Goal: Information Seeking & Learning: Learn about a topic

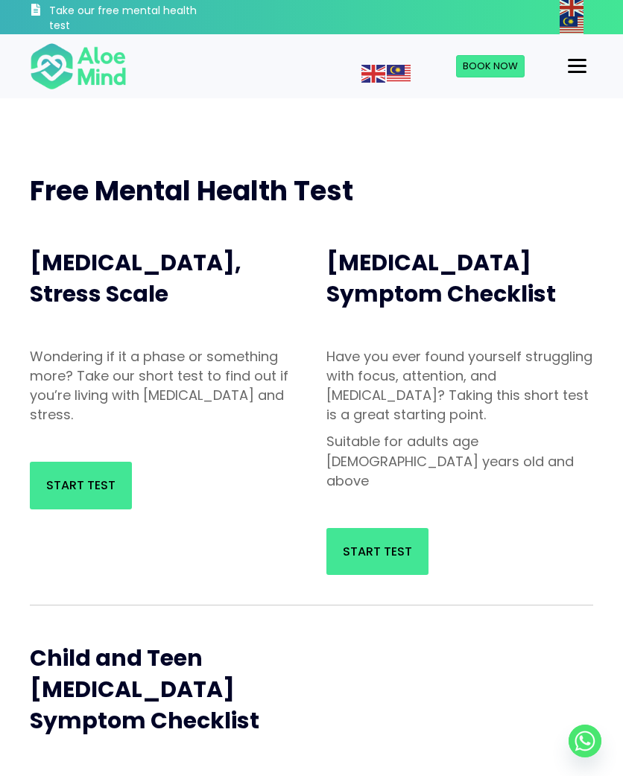
click at [91, 490] on span "Start Test" at bounding box center [80, 485] width 69 height 17
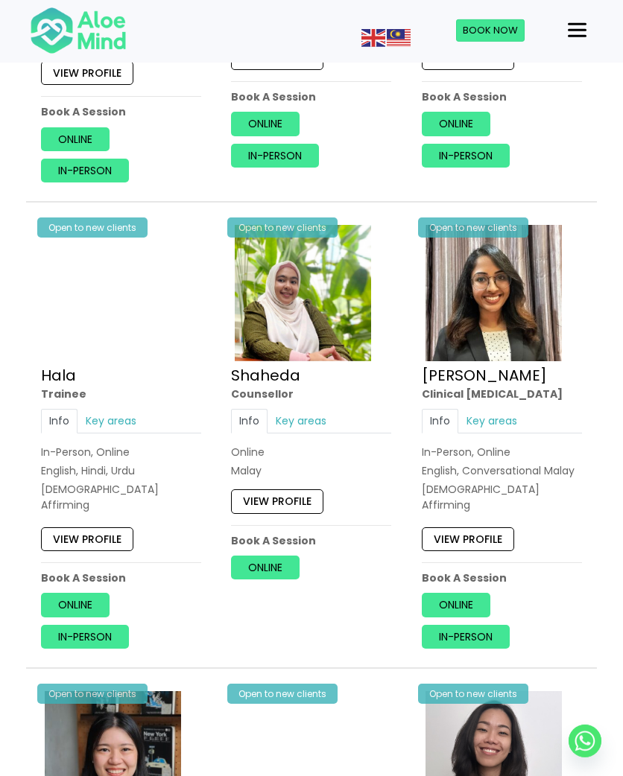
scroll to position [1120, 0]
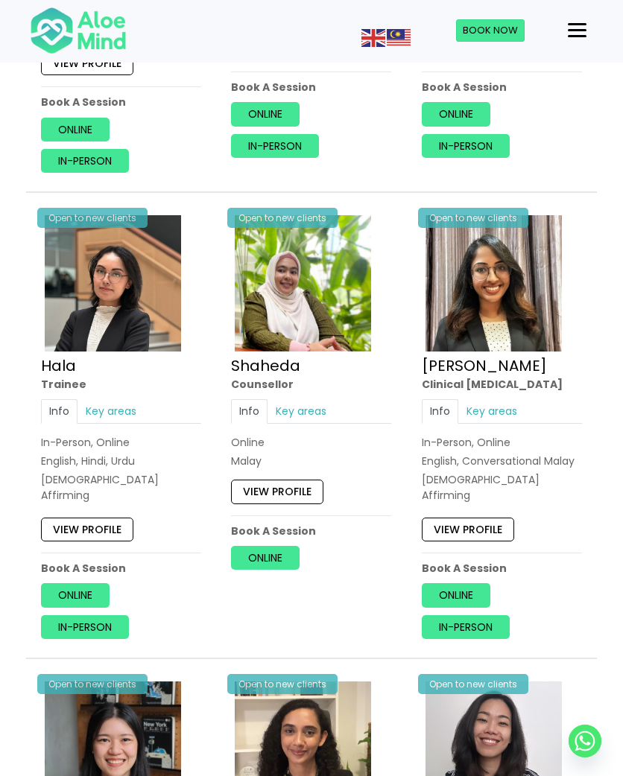
click at [313, 399] on link "Key areas" at bounding box center [300, 411] width 67 height 24
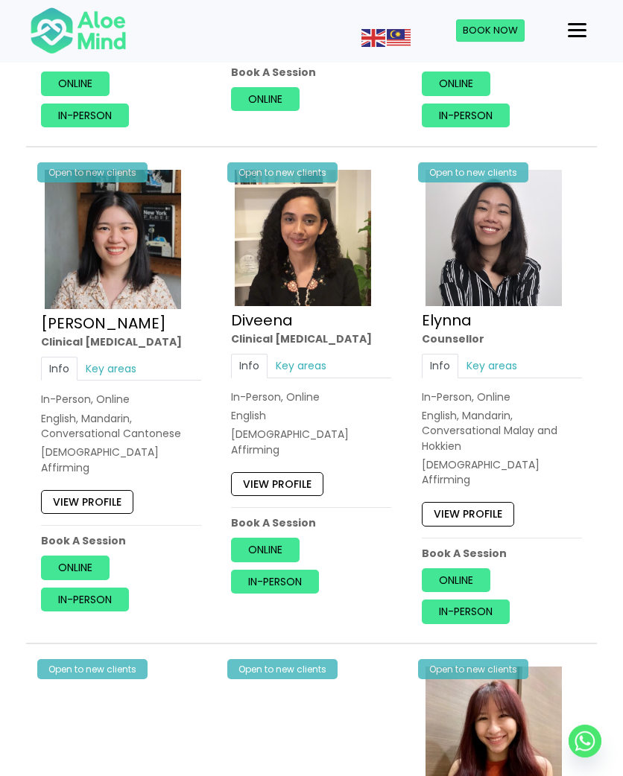
scroll to position [1632, 0]
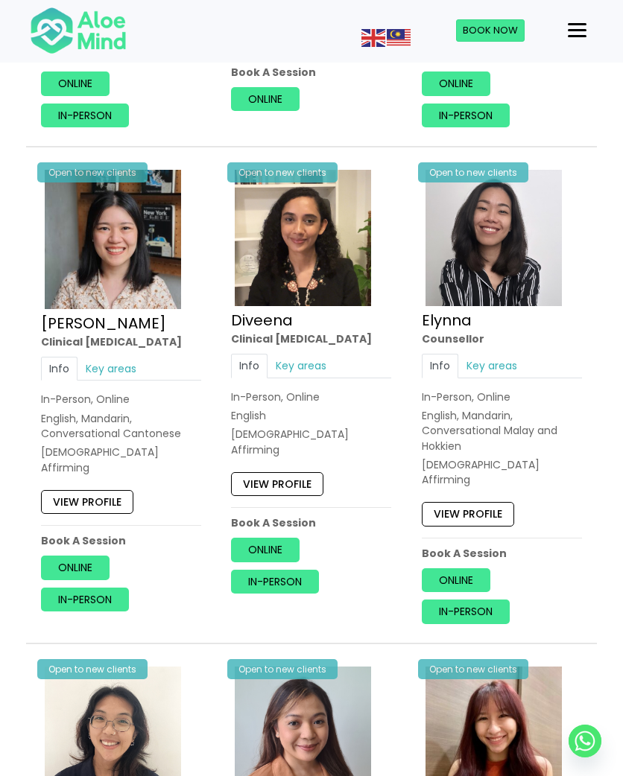
click at [317, 354] on link "Key areas" at bounding box center [300, 366] width 67 height 24
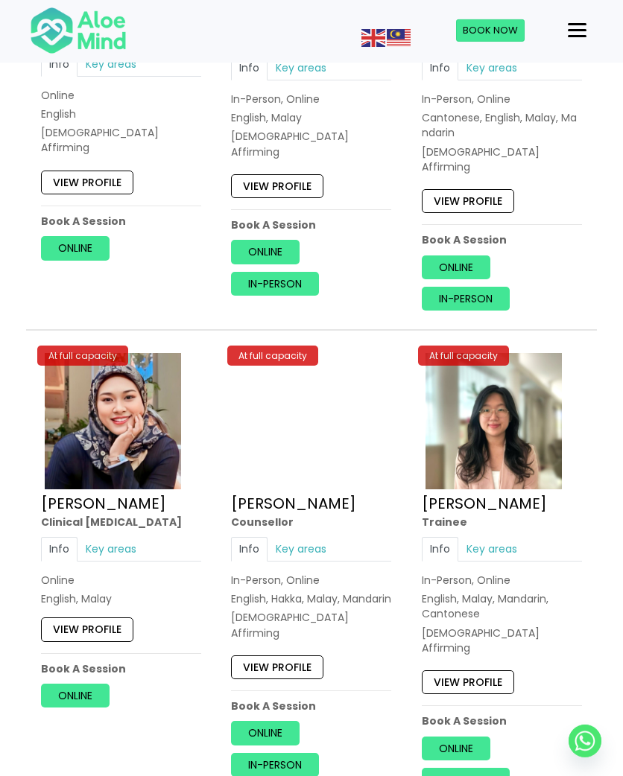
scroll to position [5256, 0]
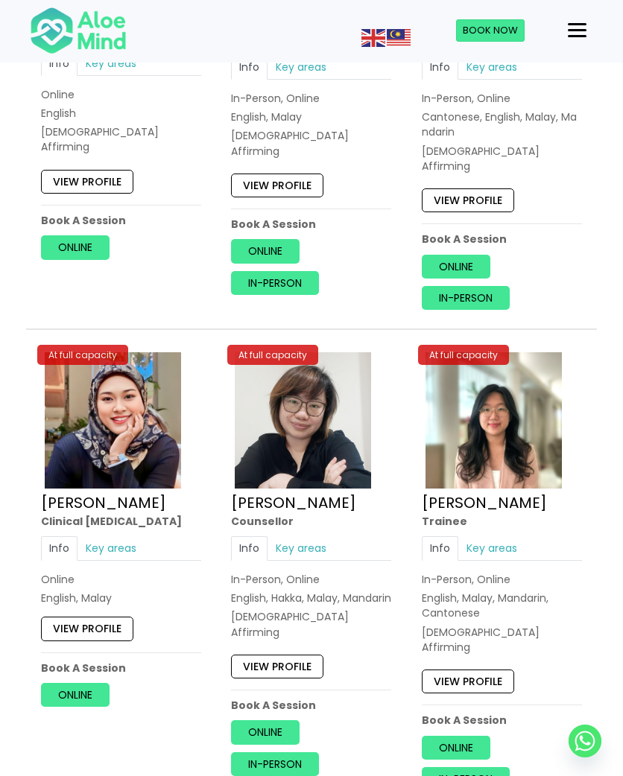
click at [117, 537] on link "Key areas" at bounding box center [110, 549] width 67 height 24
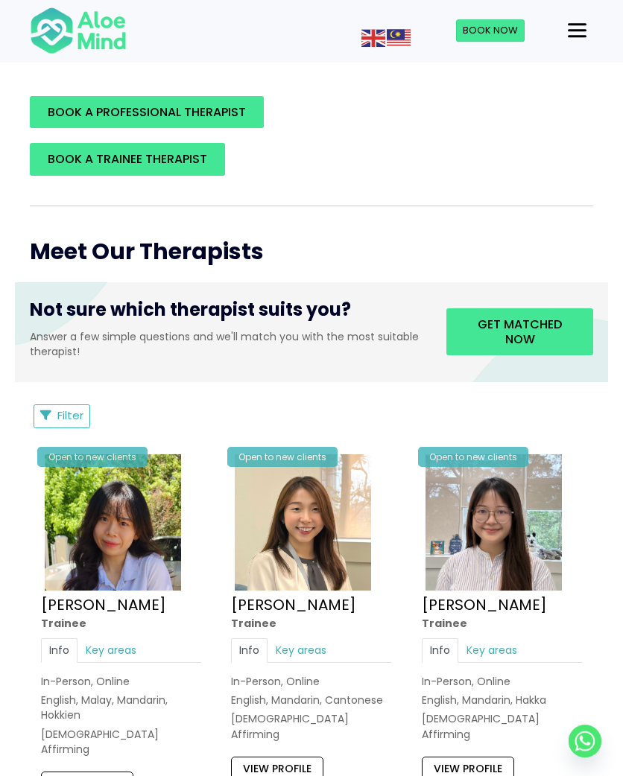
scroll to position [0, 0]
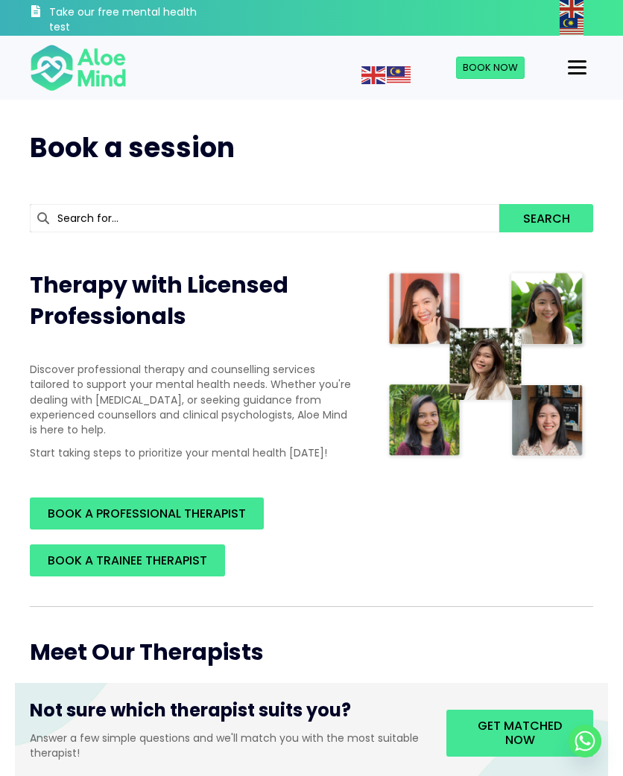
click at [580, 69] on div "Menu" at bounding box center [577, 67] width 19 height 2
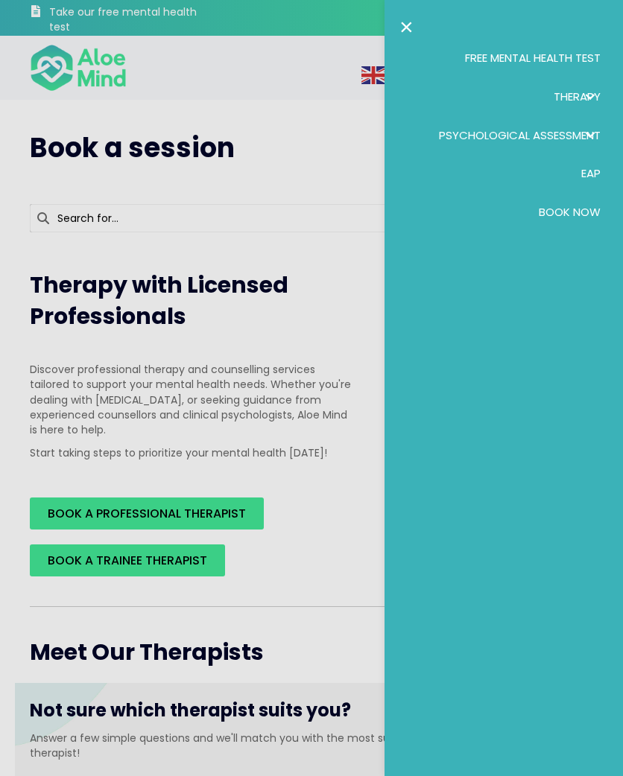
click at [574, 57] on span "Free Mental Health Test" at bounding box center [533, 58] width 136 height 16
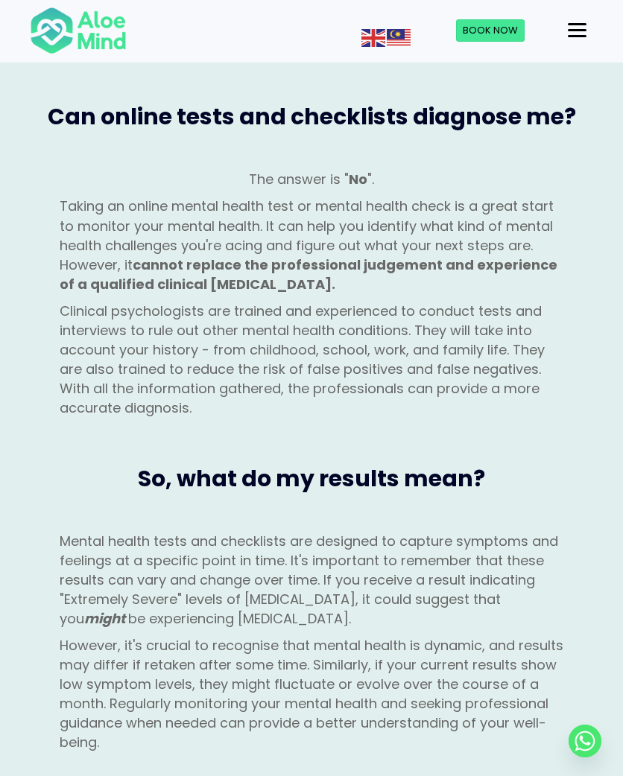
scroll to position [1418, 0]
